Goal: Register for event/course

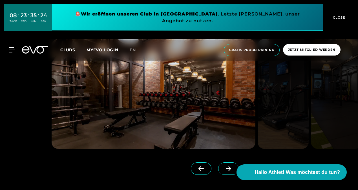
scroll to position [508, 0]
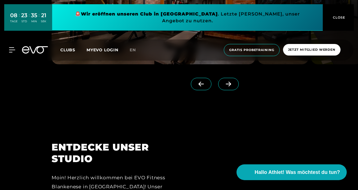
click at [70, 47] on span "Clubs" at bounding box center [67, 49] width 15 height 5
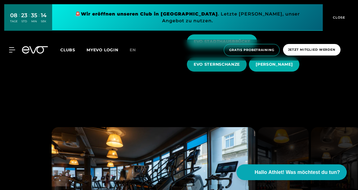
scroll to position [254, 0]
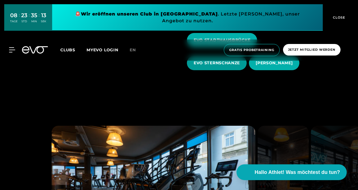
click at [230, 60] on span "EVO STERNSCHANZE" at bounding box center [217, 63] width 60 height 14
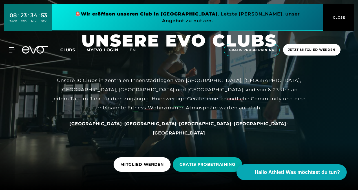
click at [72, 47] on span "Clubs" at bounding box center [67, 49] width 15 height 5
click at [65, 47] on span "Clubs" at bounding box center [67, 49] width 15 height 5
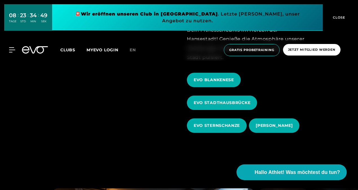
scroll to position [197, 0]
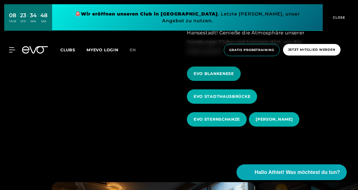
click at [209, 71] on span "EVO BLANKENESE" at bounding box center [214, 74] width 40 height 6
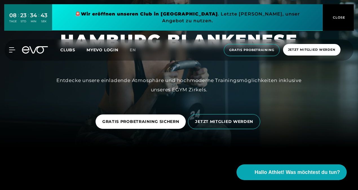
scroll to position [56, 0]
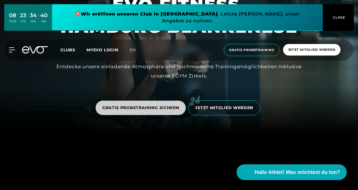
click at [140, 111] on span "GRATIS PROBETRAINING SICHERN" at bounding box center [140, 108] width 77 height 6
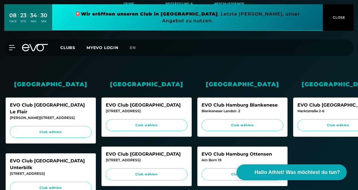
scroll to position [141, 0]
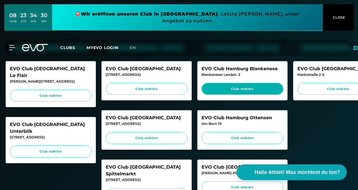
click at [244, 89] on span "Club wählen" at bounding box center [242, 89] width 71 height 5
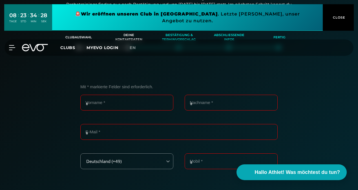
scroll to position [72, 0]
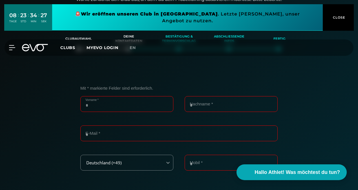
click at [146, 105] on input "Vorname *" at bounding box center [126, 104] width 93 height 16
type input "*****"
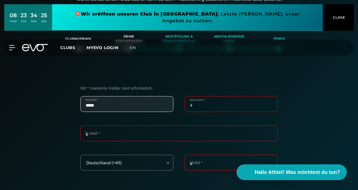
type input "******"
type input "**********"
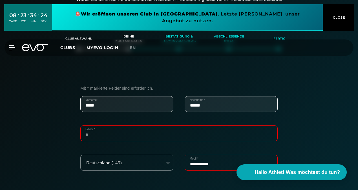
click at [121, 138] on input "E-Mail *" at bounding box center [178, 134] width 197 height 16
type input "**********"
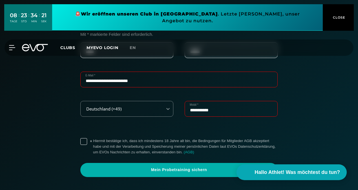
scroll to position [128, 0]
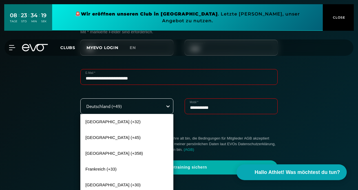
click at [169, 109] on div "240 results available. Use Up and Down to choose options, press Enter to select…" at bounding box center [126, 106] width 93 height 16
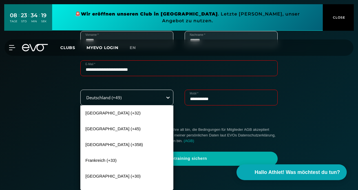
scroll to position [137, 0]
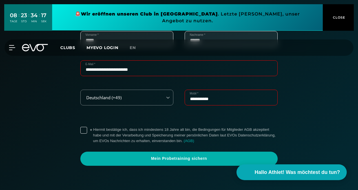
click at [327, 113] on div "**********" at bounding box center [179, 95] width 353 height 179
click at [93, 130] on label "* Hiermit bestätige ich, dass ich mindestens 18 Jahre alt bin, die Bedingungen …" at bounding box center [185, 135] width 185 height 17
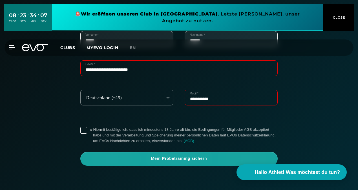
click at [191, 157] on span "Mein Probetraining sichern" at bounding box center [179, 159] width 184 height 6
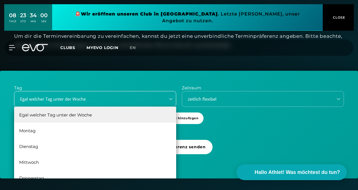
click at [103, 106] on div "Egal welcher Tag unter der Woche" at bounding box center [95, 99] width 162 height 16
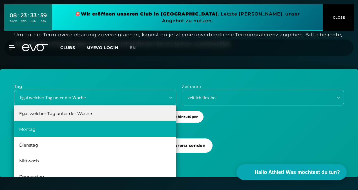
click at [79, 126] on div "Montag" at bounding box center [95, 129] width 162 height 16
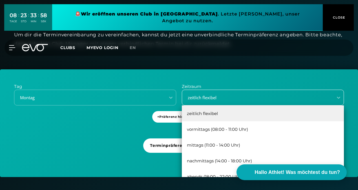
click at [239, 104] on div "zeitlich flexibel" at bounding box center [263, 98] width 162 height 16
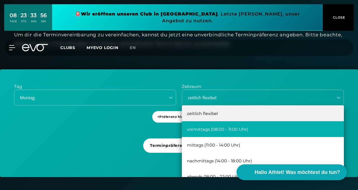
click at [239, 128] on div "vormittags (08:00 - 11:00 Uhr)" at bounding box center [263, 129] width 162 height 16
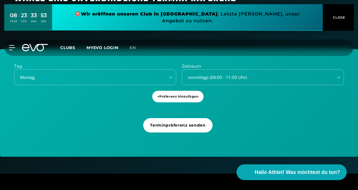
scroll to position [165, 0]
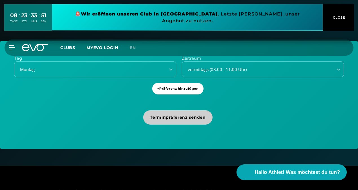
click at [175, 118] on span "Terminpräferenz senden" at bounding box center [178, 118] width 56 height 6
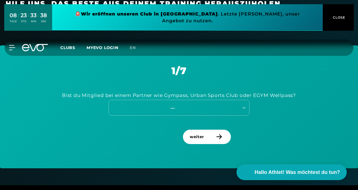
scroll to position [213, 0]
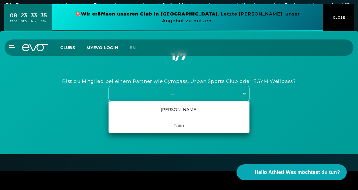
click at [245, 95] on icon at bounding box center [244, 94] width 6 height 6
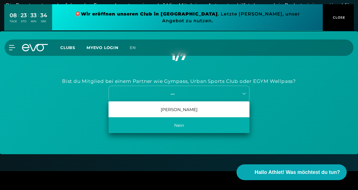
click at [181, 123] on div "Nein" at bounding box center [179, 125] width 141 height 16
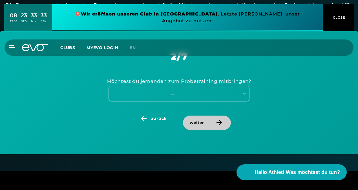
click at [203, 119] on span "weiter" at bounding box center [207, 123] width 48 height 14
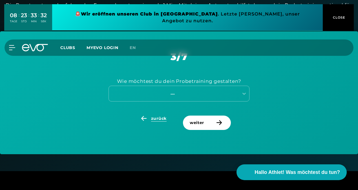
click at [152, 118] on span "zurück" at bounding box center [159, 119] width 16 height 6
click at [245, 93] on icon at bounding box center [244, 94] width 6 height 6
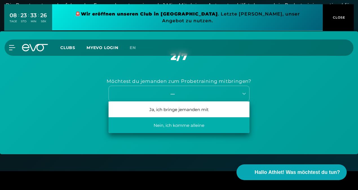
click at [197, 125] on div "Nein, ich komme alleine" at bounding box center [179, 125] width 141 height 16
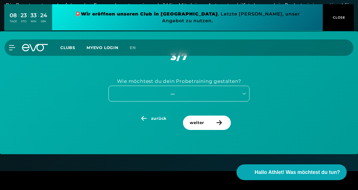
click at [207, 93] on div "---" at bounding box center [172, 94] width 127 height 6
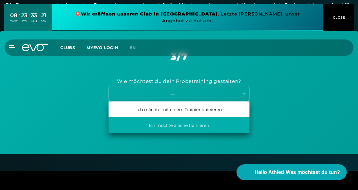
click at [198, 128] on div "Ich möchte alleine trainieren" at bounding box center [179, 125] width 141 height 16
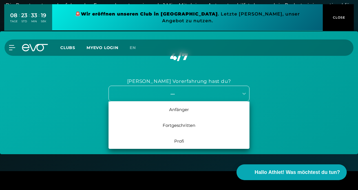
click at [193, 95] on div "---" at bounding box center [172, 94] width 127 height 6
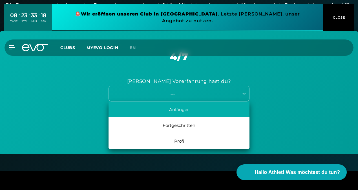
click at [190, 107] on div "Anfänger" at bounding box center [179, 110] width 141 height 16
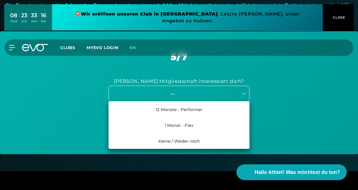
click at [204, 91] on div "---" at bounding box center [172, 94] width 127 height 6
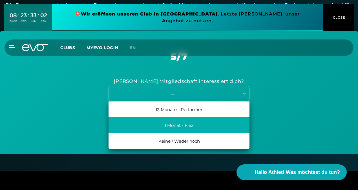
click at [195, 125] on div "1 Monat - Flex" at bounding box center [179, 125] width 141 height 16
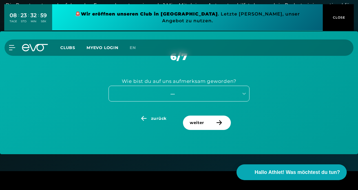
click at [202, 95] on div "---" at bounding box center [172, 94] width 127 height 6
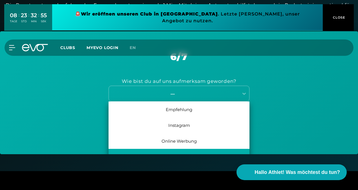
scroll to position [26, 0]
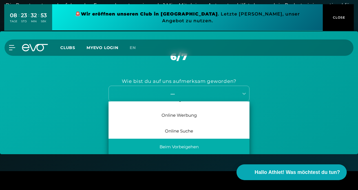
click at [189, 146] on div "Beim Vorbeigehen" at bounding box center [179, 147] width 141 height 16
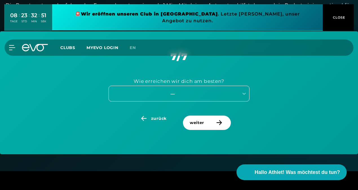
click at [189, 97] on div "---" at bounding box center [174, 94] width 130 height 8
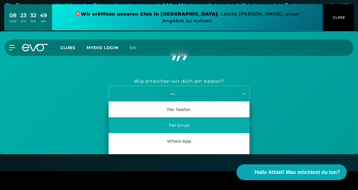
click at [187, 124] on div "Per Email" at bounding box center [179, 125] width 141 height 16
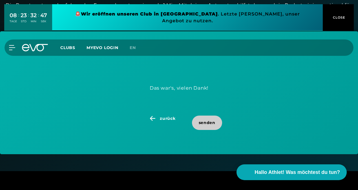
click at [205, 121] on span "senden" at bounding box center [207, 123] width 17 height 6
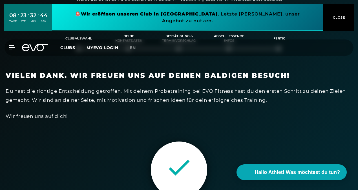
scroll to position [72, 0]
